Goal: Check status

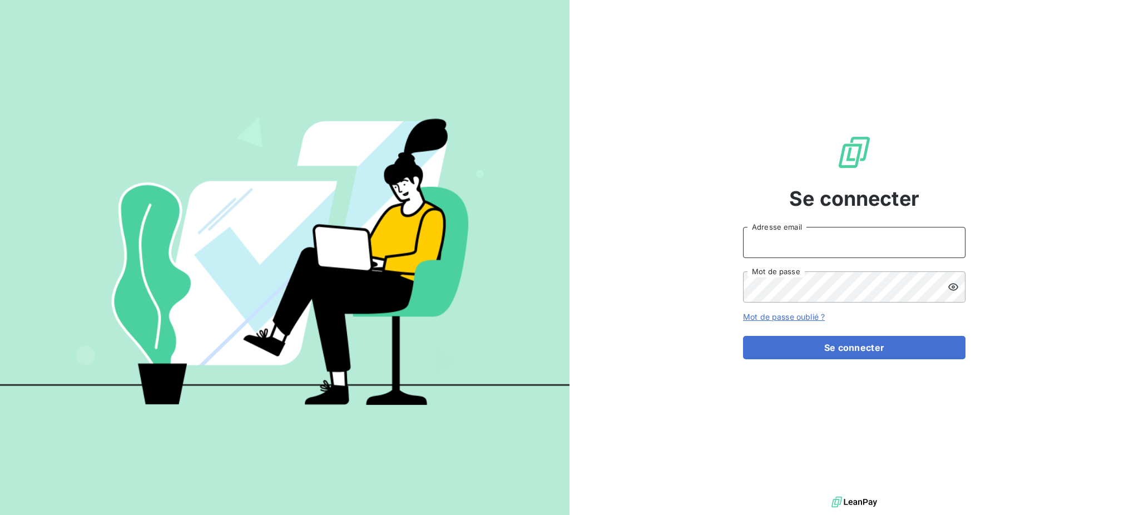
click at [748, 234] on input "Adresse email" at bounding box center [854, 242] width 223 height 31
type input "G"
type input "[PERSON_NAME][EMAIL_ADDRESS][DOMAIN_NAME]"
click at [743, 336] on button "Se connecter" at bounding box center [854, 347] width 223 height 23
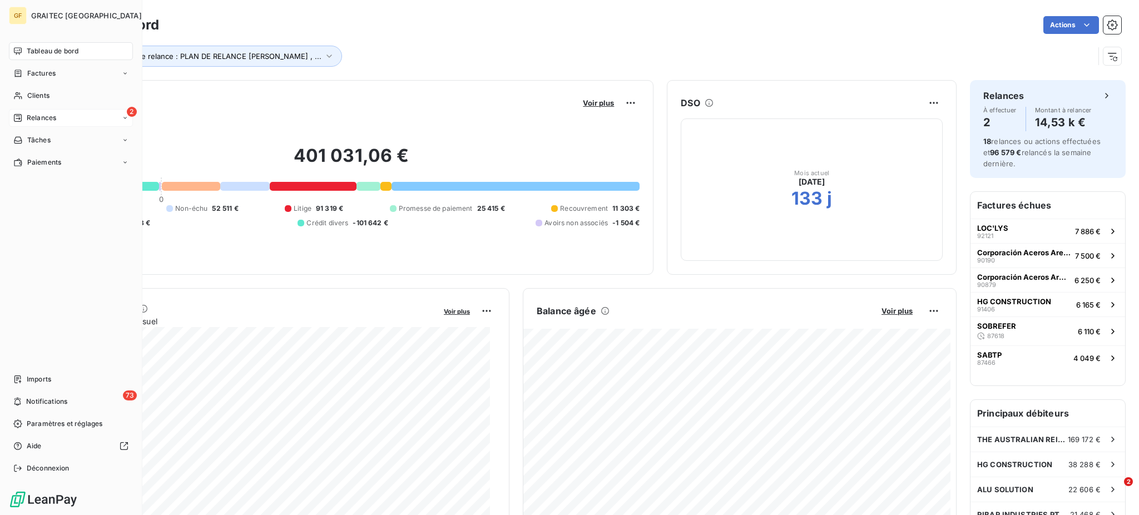
click at [39, 113] on span "Relances" at bounding box center [41, 118] width 29 height 10
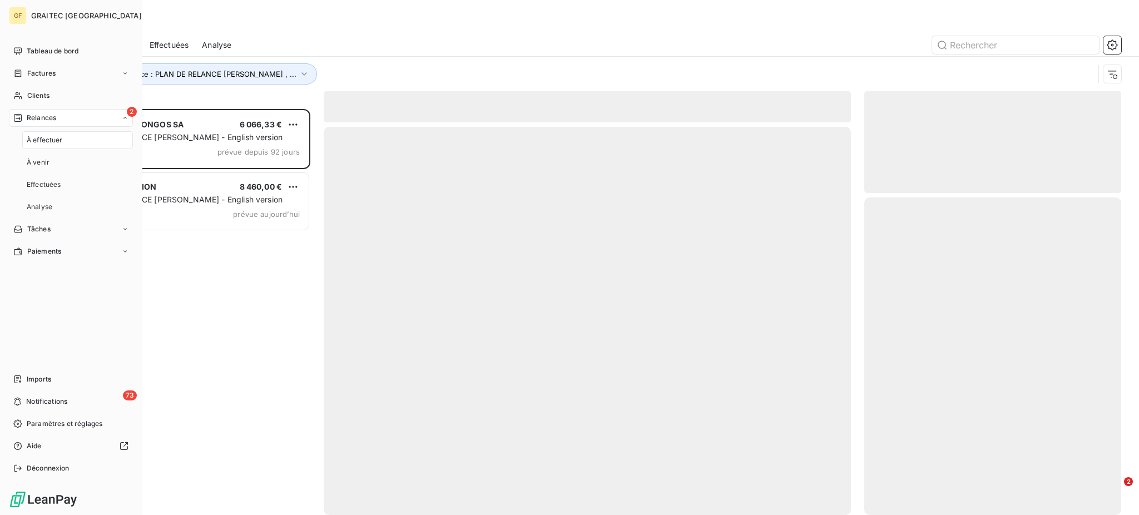
scroll to position [395, 245]
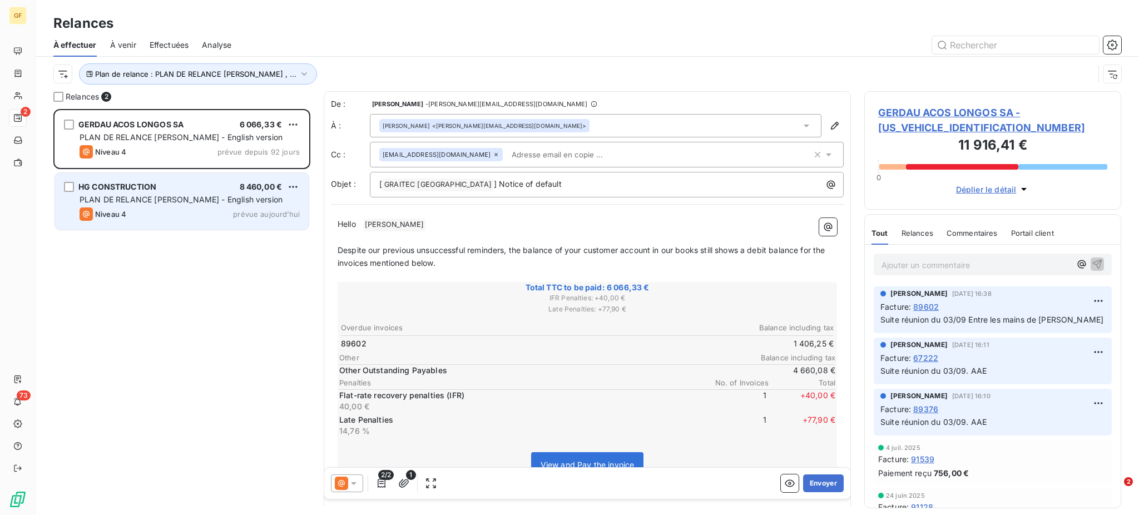
click at [200, 217] on div "Niveau 4 prévue aujourd’hui" at bounding box center [190, 213] width 220 height 13
